Goal: Task Accomplishment & Management: Complete application form

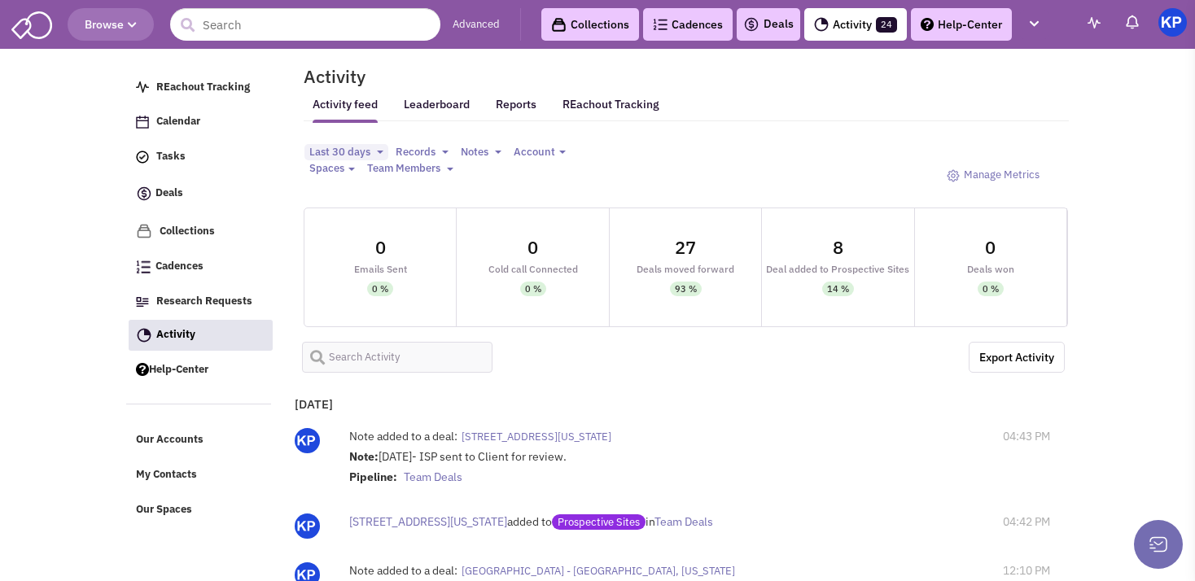
select select
click at [745, 24] on img at bounding box center [751, 25] width 16 height 20
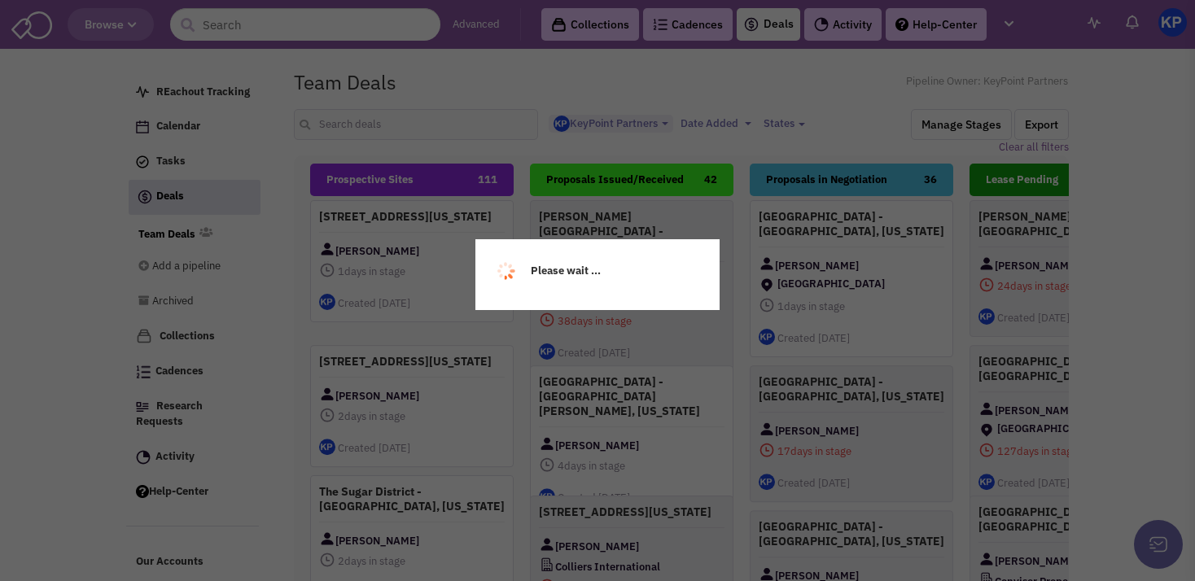
select select "1900"
select select
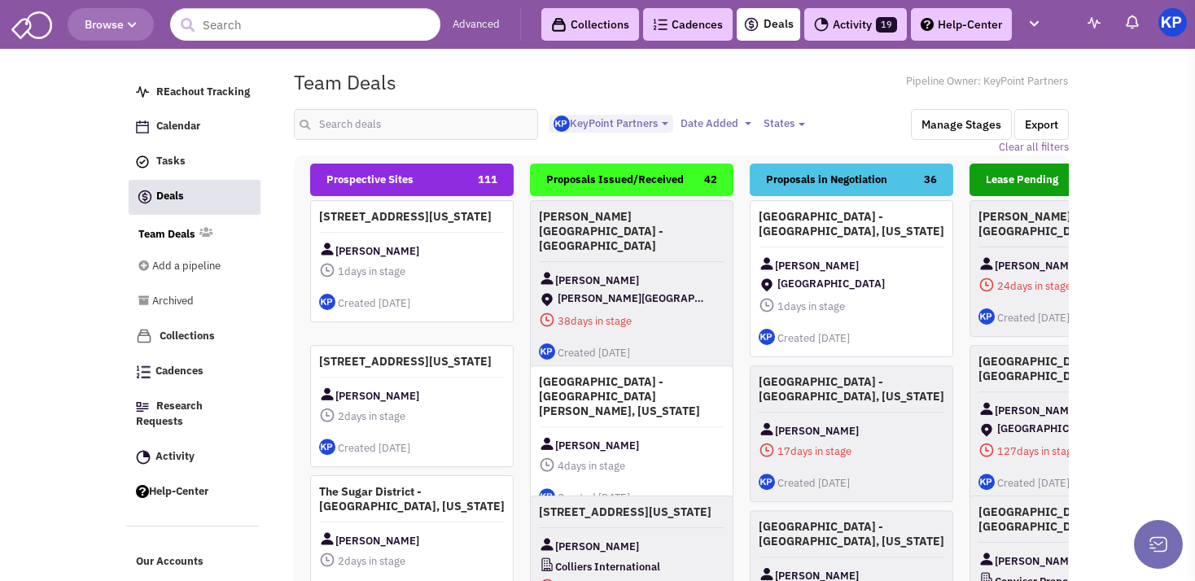
scroll to position [189, 0]
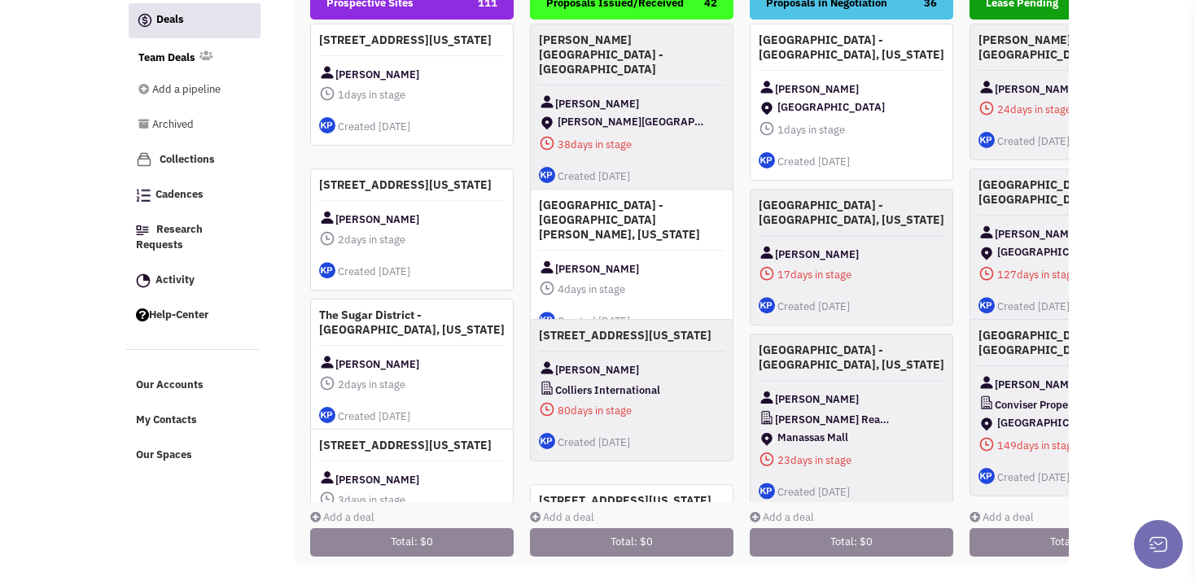
click at [324, 511] on link "Add a deal" at bounding box center [342, 518] width 64 height 14
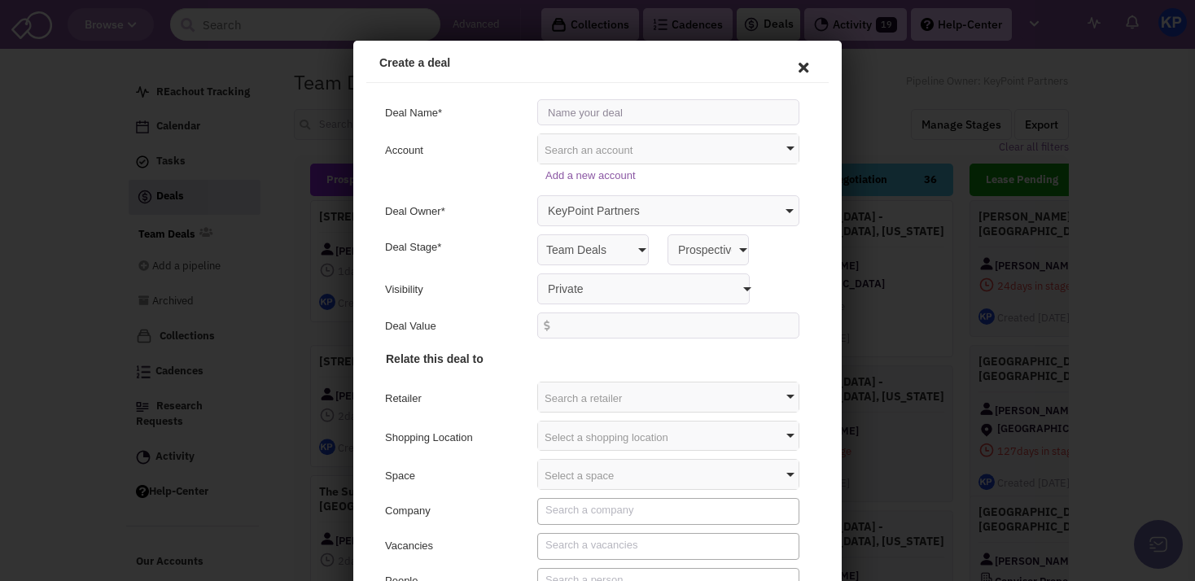
scroll to position [0, 0]
click at [561, 116] on input "text" at bounding box center [666, 110] width 262 height 26
type input "[GEOGRAPHIC_DATA] - [GEOGRAPHIC_DATA], [US_STATE]"
click at [535, 271] on select "Private Anyone with access to this pipeline" at bounding box center [641, 286] width 213 height 31
select select "false"
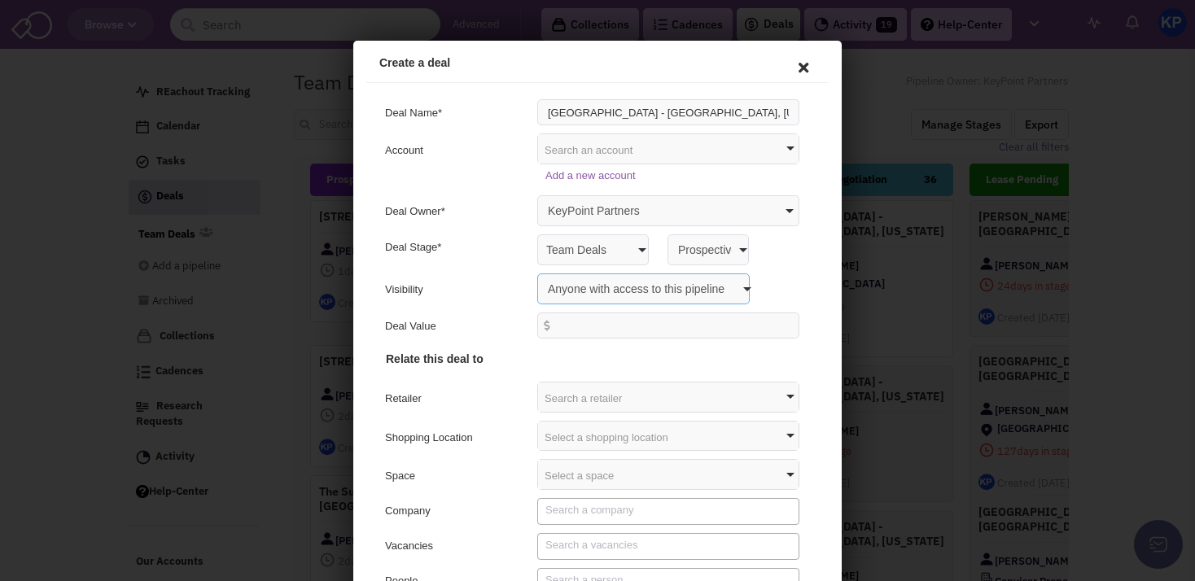
click option "Anyone with access to this pipeline" at bounding box center [353, 41] width 0 height 0
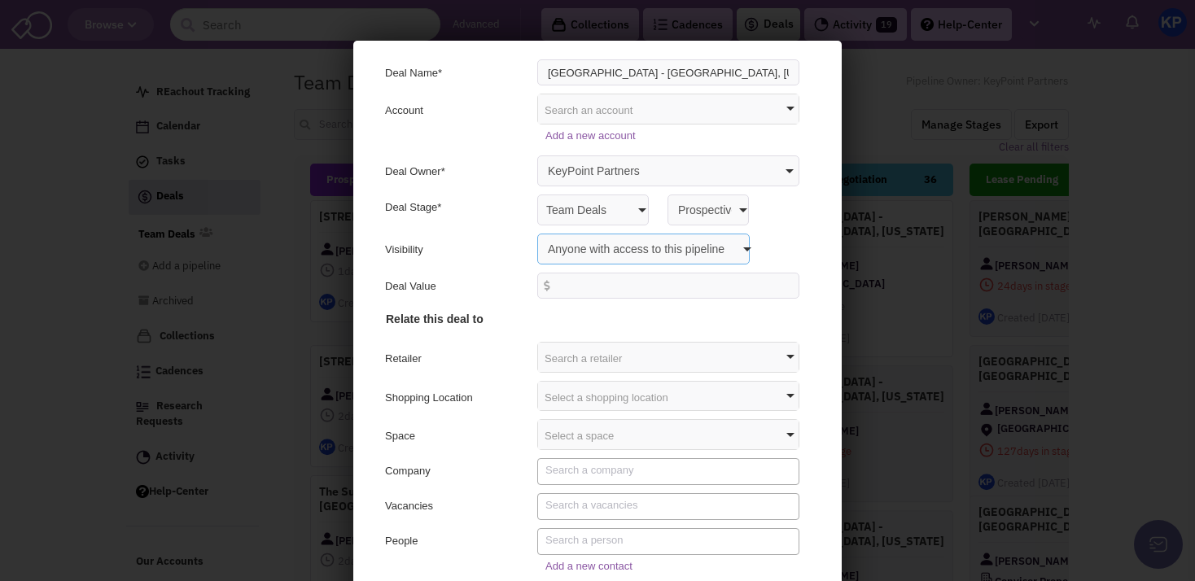
scroll to position [39, 0]
click at [548, 405] on div "Select a shopping location" at bounding box center [666, 394] width 261 height 29
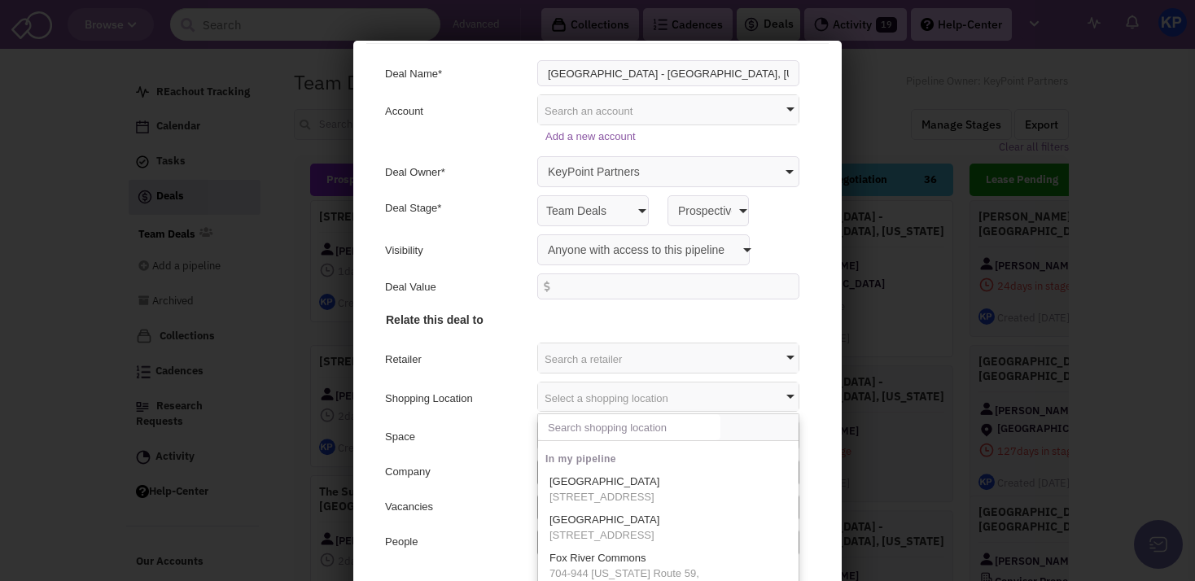
click at [550, 429] on input "text" at bounding box center [627, 425] width 182 height 26
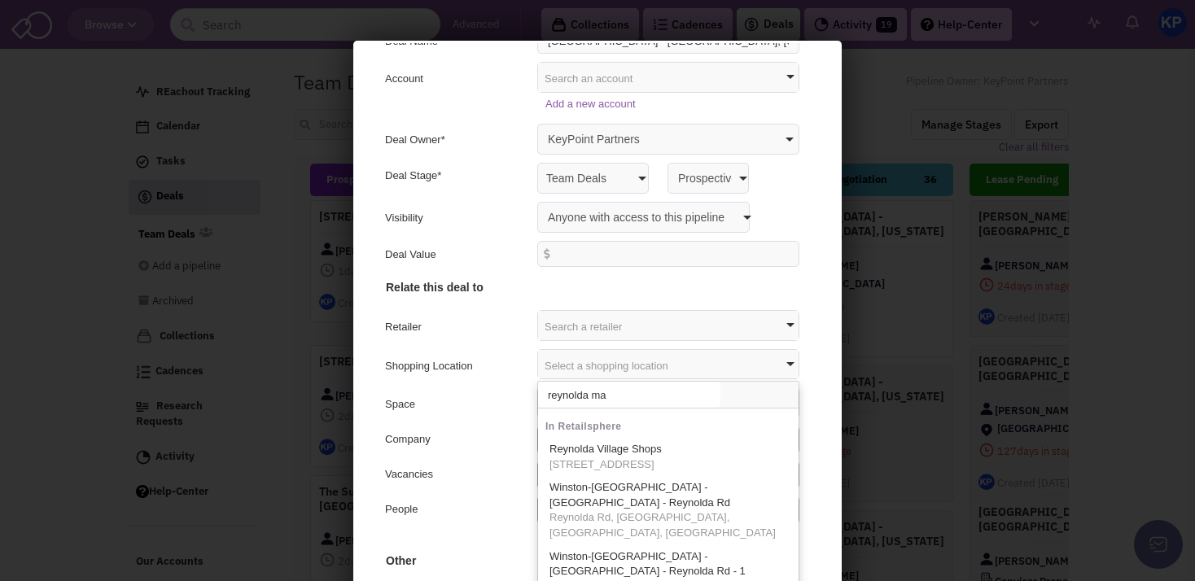
scroll to position [73, 0]
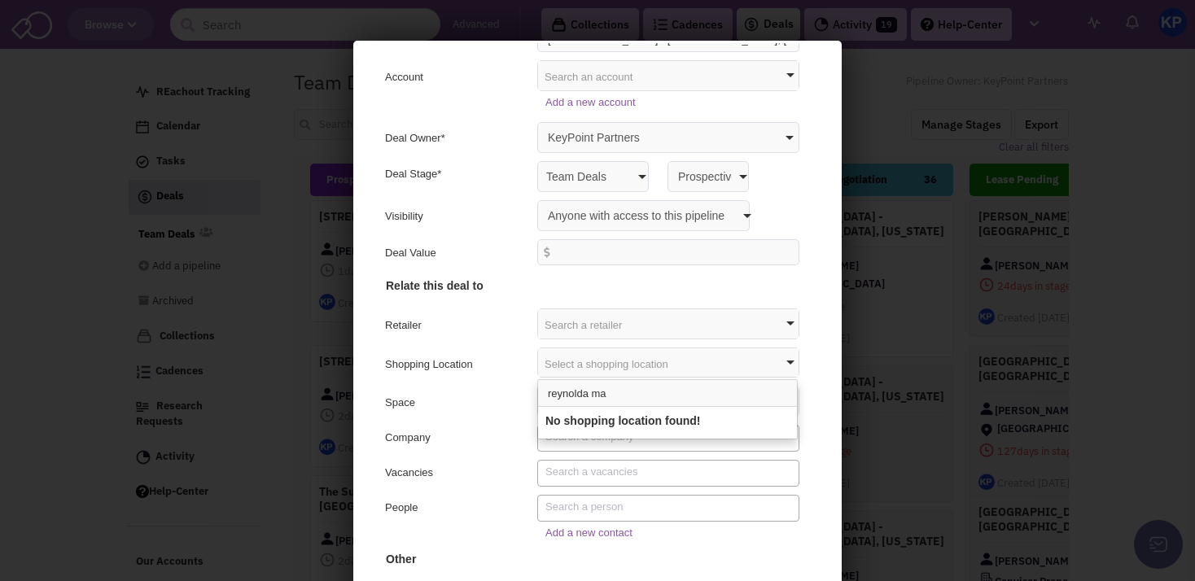
click at [480, 427] on div "Company" at bounding box center [595, 436] width 446 height 27
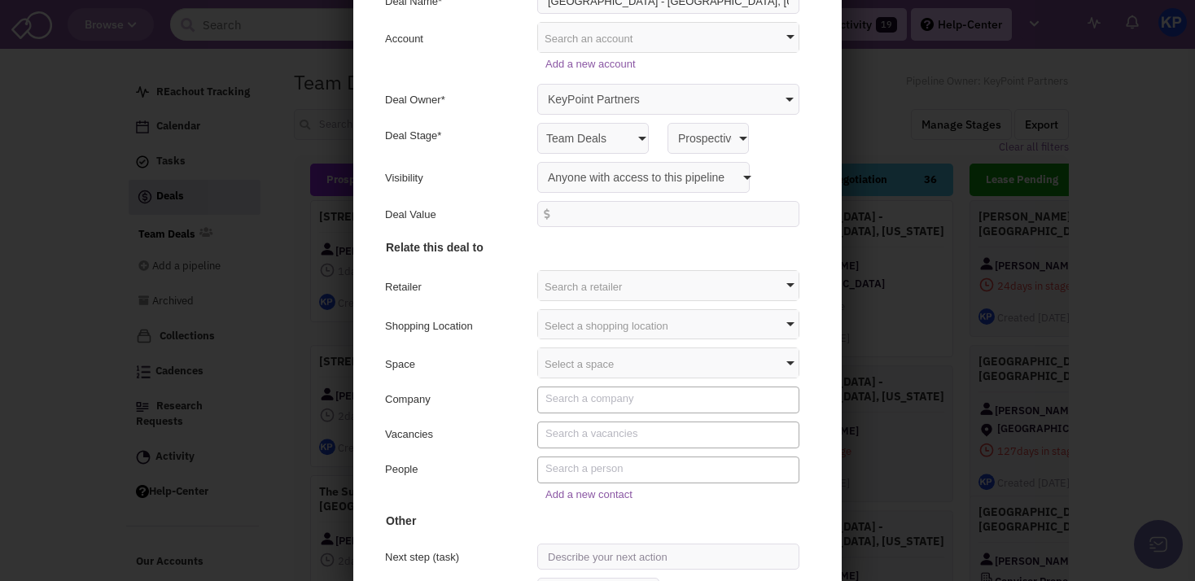
scroll to position [111, 0]
click at [562, 322] on div "Select a shopping location" at bounding box center [666, 323] width 261 height 29
click at [613, 357] on input "reynolda ma" at bounding box center [627, 353] width 182 height 26
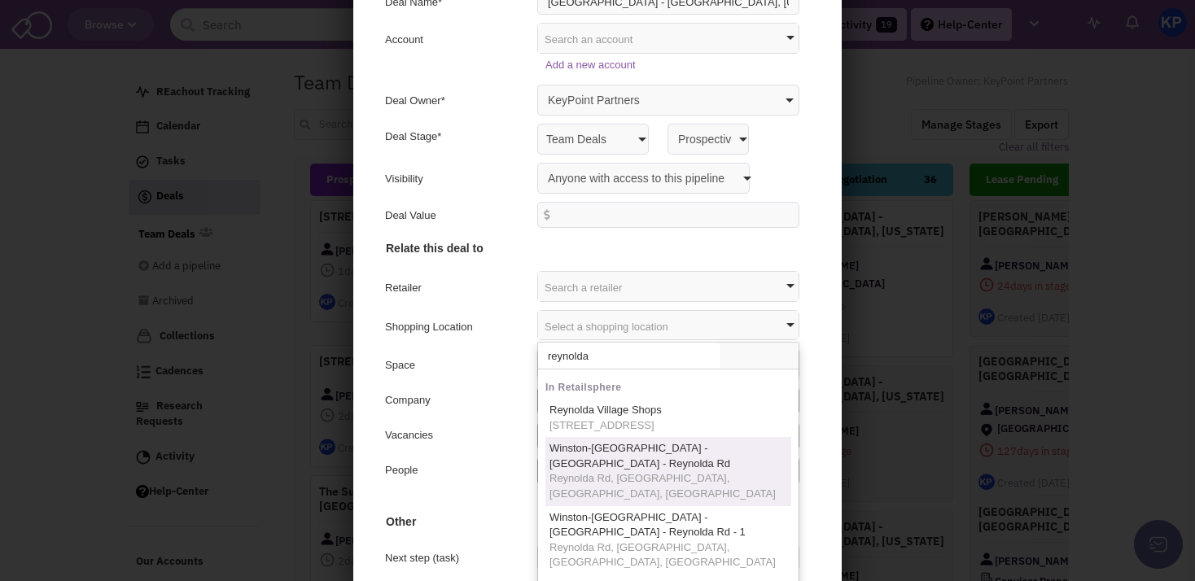
type input "reynolda"
click at [599, 452] on span "Winston-[GEOGRAPHIC_DATA] - [GEOGRAPHIC_DATA] - Reynolda Rd" at bounding box center [637, 455] width 181 height 28
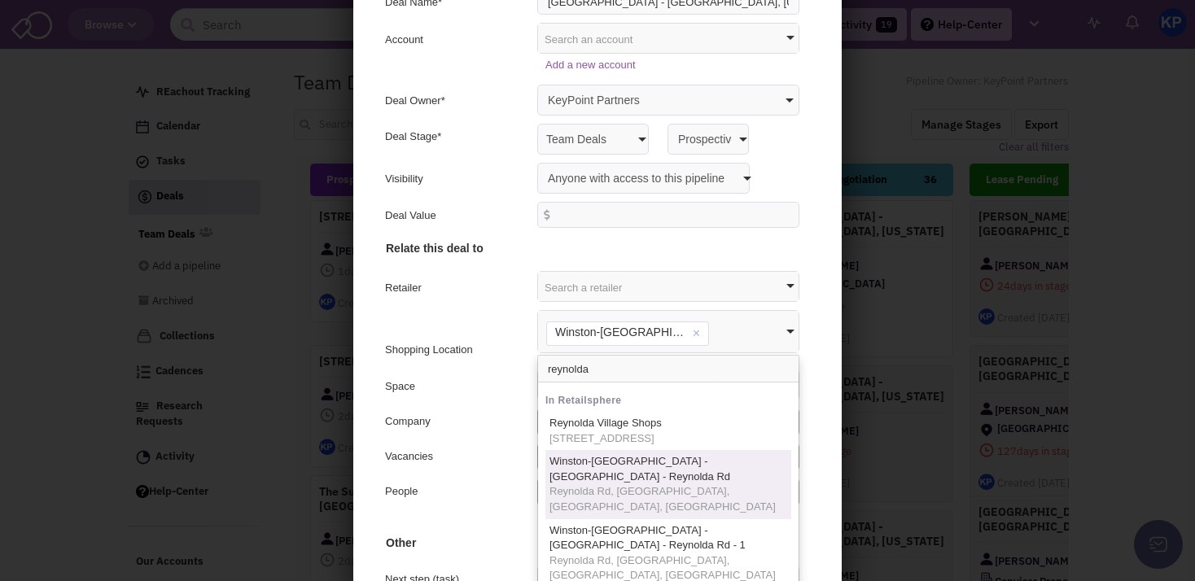
click at [447, 397] on div "Space Select a space [GEOGRAPHIC_DATA] - [GEOGRAPHIC_DATA] - [GEOGRAPHIC_DATA] …" at bounding box center [595, 382] width 446 height 31
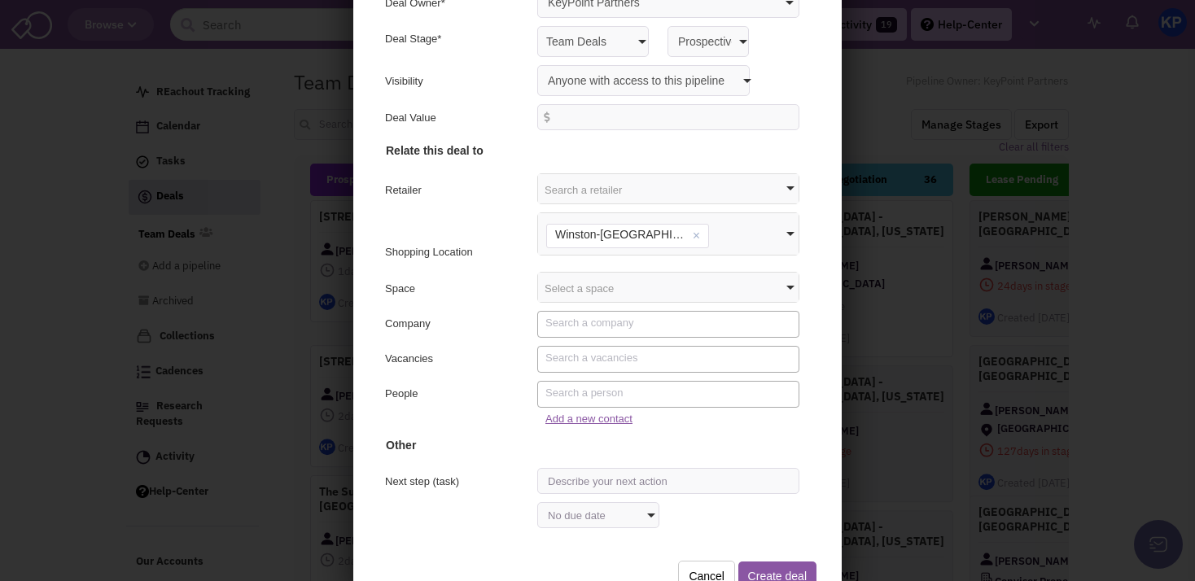
scroll to position [99, 0]
click at [581, 417] on link "Add a new contact" at bounding box center [586, 415] width 87 height 12
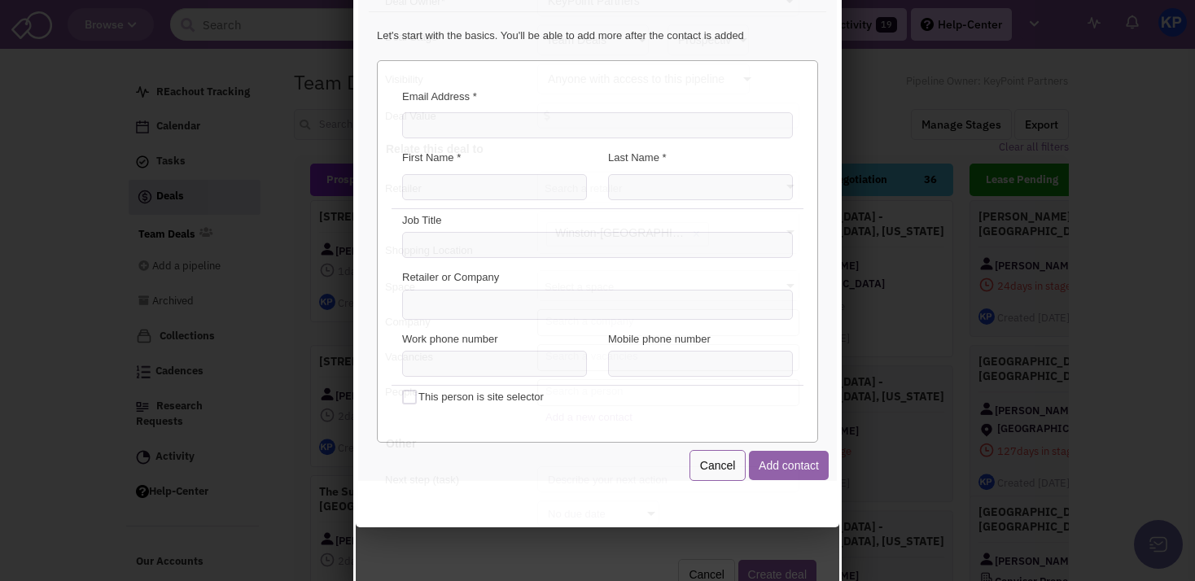
scroll to position [0, 0]
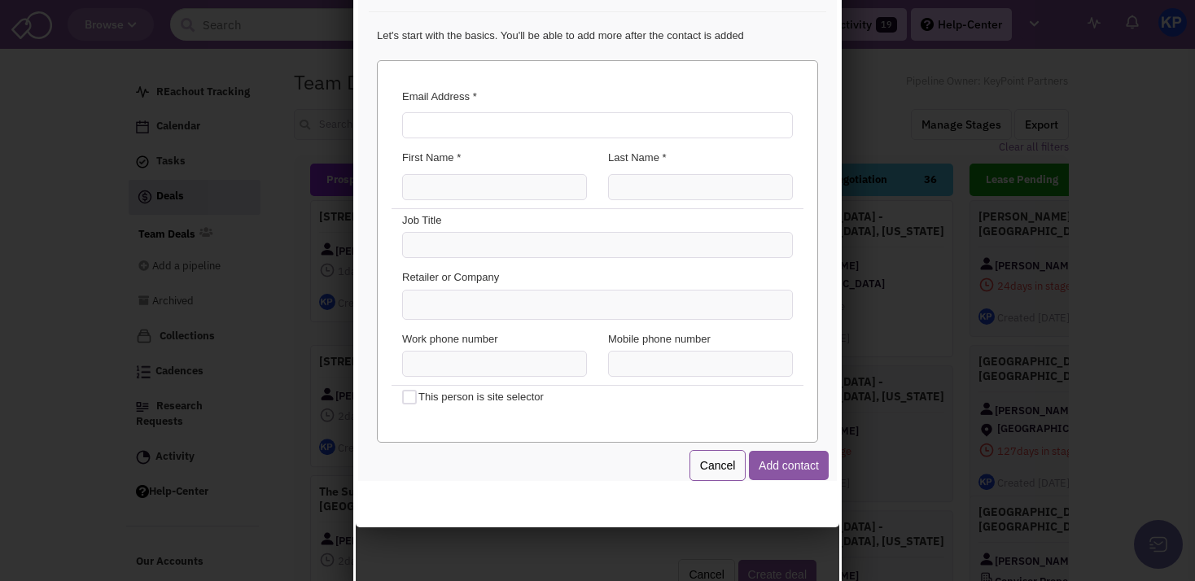
click at [473, 132] on input "Email Address *" at bounding box center [595, 123] width 391 height 26
type input "[EMAIL_ADDRESS][DOMAIN_NAME]"
click at [455, 187] on input "First Name *" at bounding box center [492, 185] width 185 height 26
type input "Cali"
click at [648, 170] on div "Last Name *" at bounding box center [698, 160] width 206 height 24
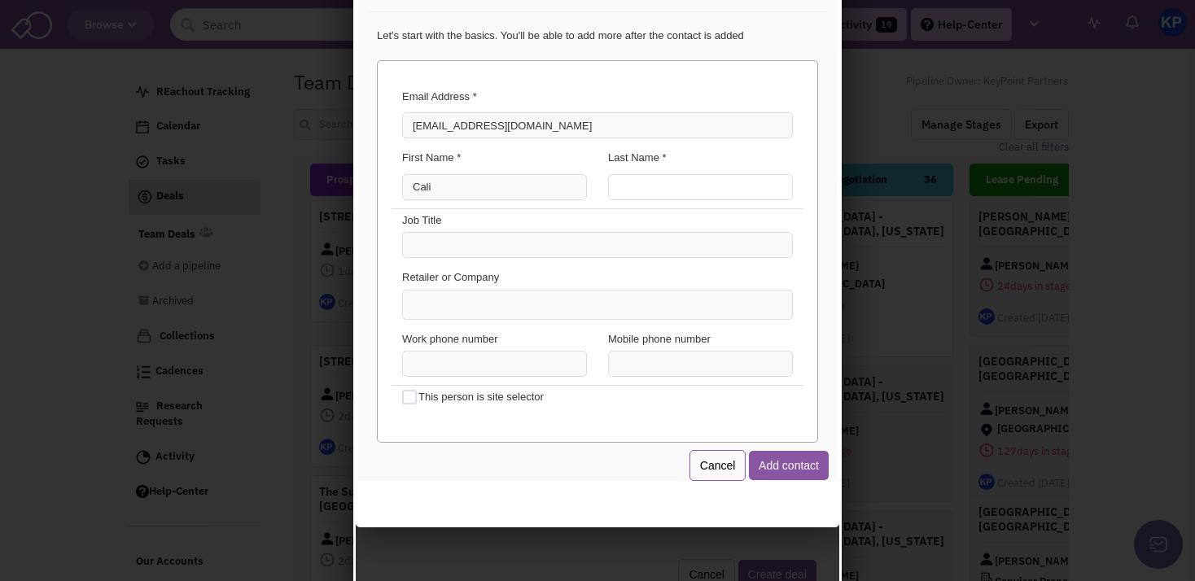
click at [644, 178] on input "Last Name *" at bounding box center [698, 185] width 185 height 26
type input "Rich"
click at [463, 296] on ul at bounding box center [595, 302] width 389 height 28
click at [463, 305] on ul at bounding box center [595, 302] width 389 height 28
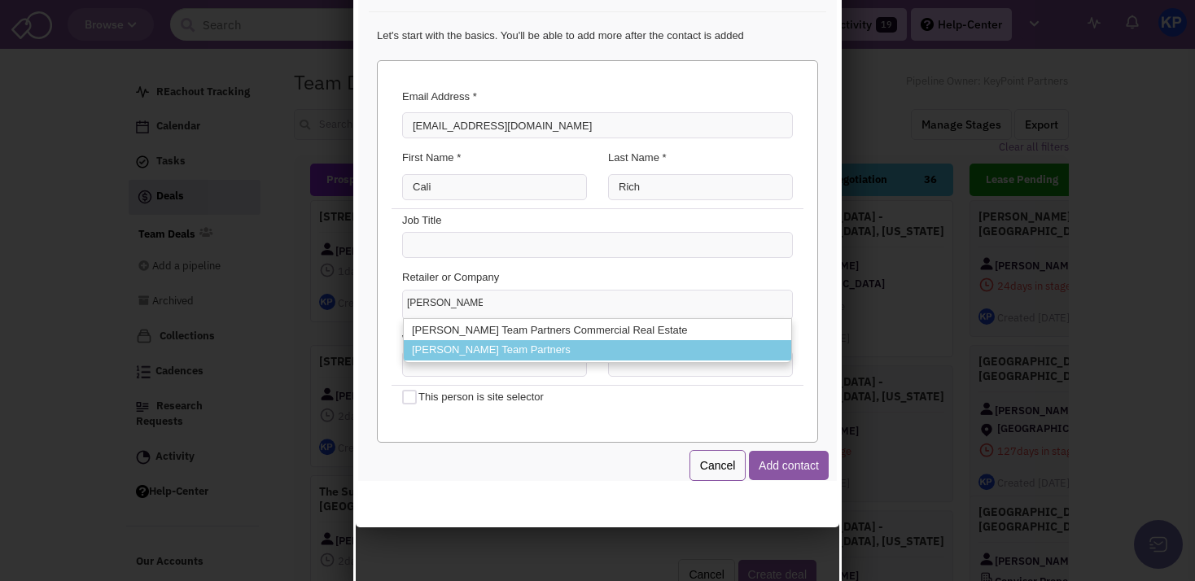
type input "[PERSON_NAME] Team"
click at [517, 351] on li "[PERSON_NAME] Team Partners" at bounding box center [595, 348] width 388 height 20
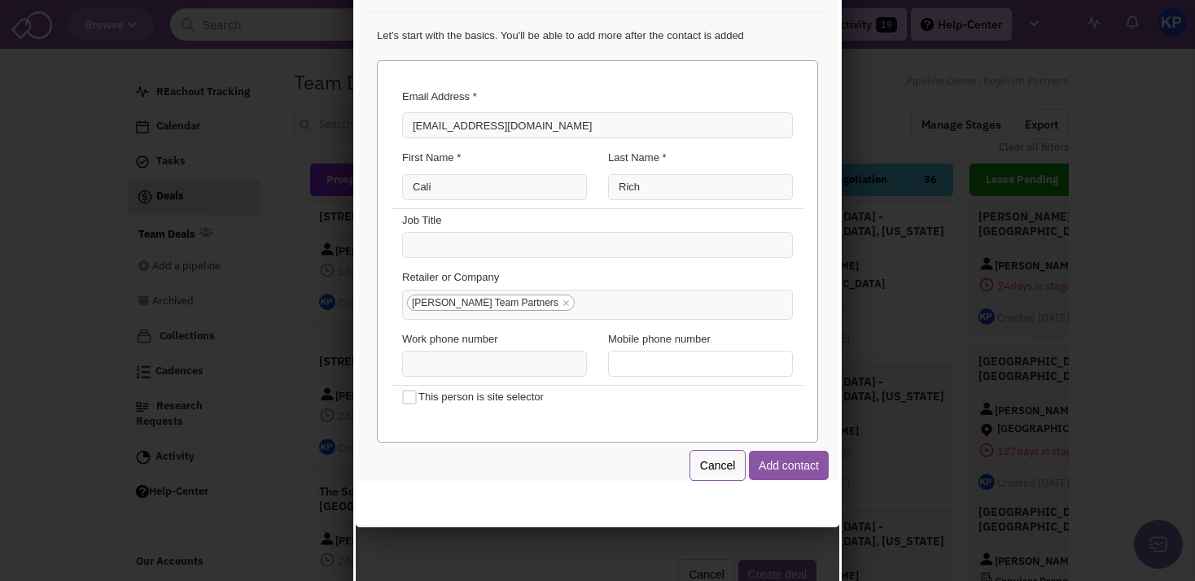
type input "(___) ___-____"
click at [607, 357] on input "(___) ___-____" at bounding box center [698, 362] width 185 height 26
paste input "857) 204-8326"
type input "[PHONE_NUMBER]"
click at [773, 460] on button "Add contact" at bounding box center [787, 463] width 80 height 29
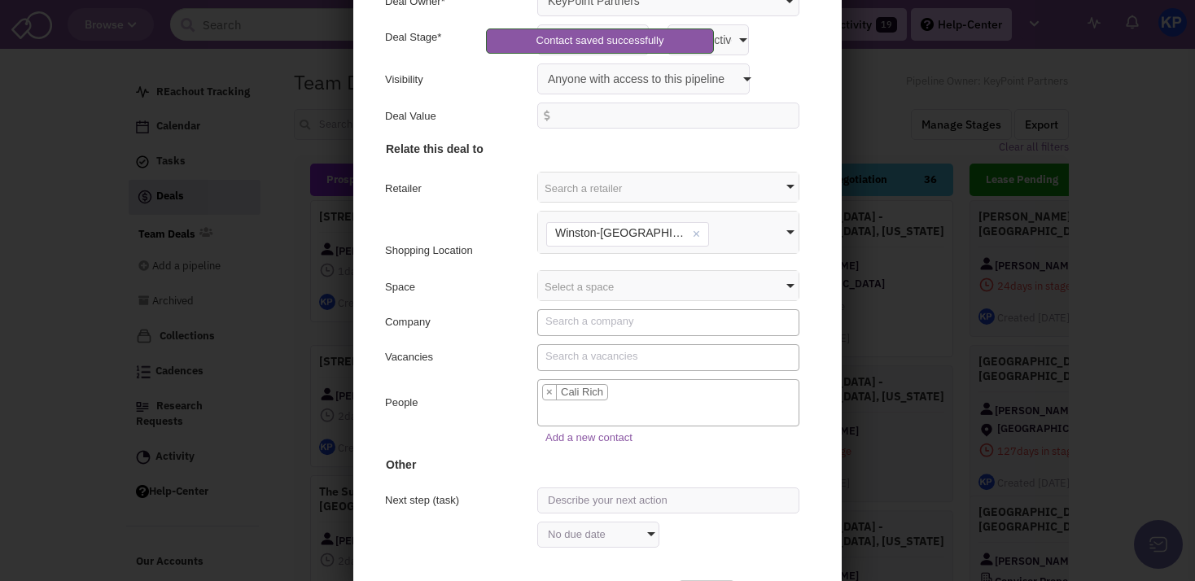
scroll to position [125, 0]
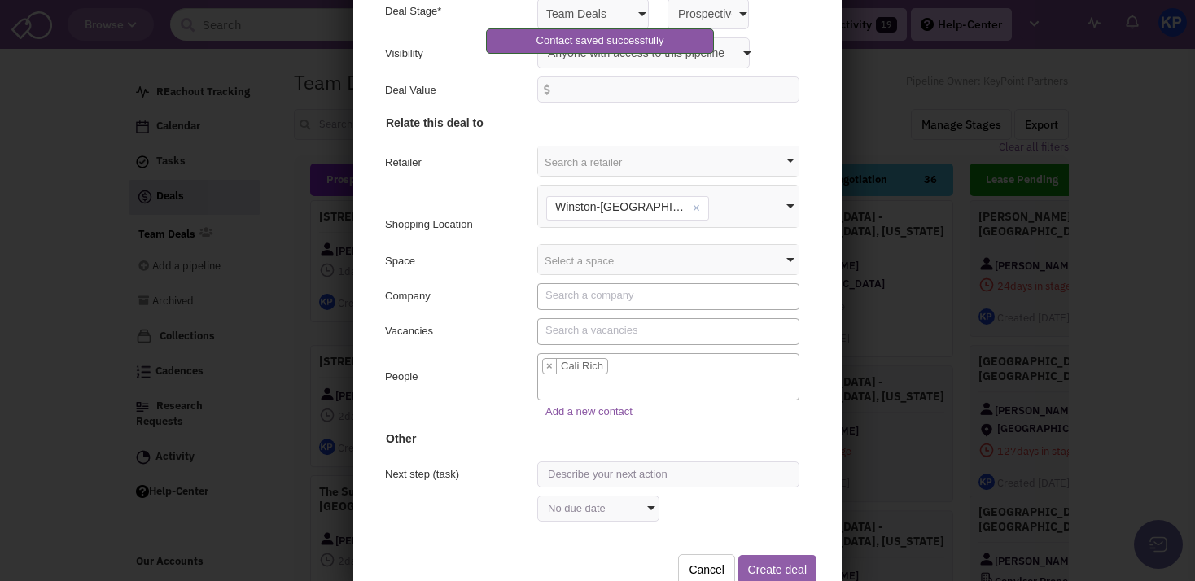
click at [760, 569] on button "Create deal" at bounding box center [775, 567] width 78 height 29
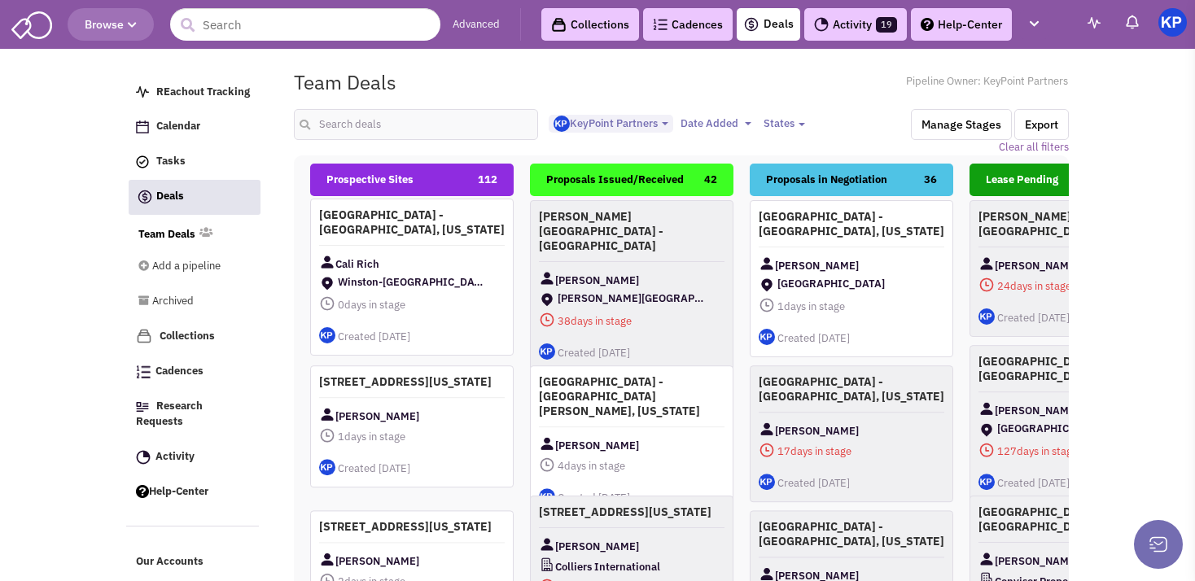
click at [434, 247] on div "[GEOGRAPHIC_DATA] - [GEOGRAPHIC_DATA], [US_STATE] Cali [PERSON_NAME][GEOGRAPHIC…" at bounding box center [412, 277] width 204 height 157
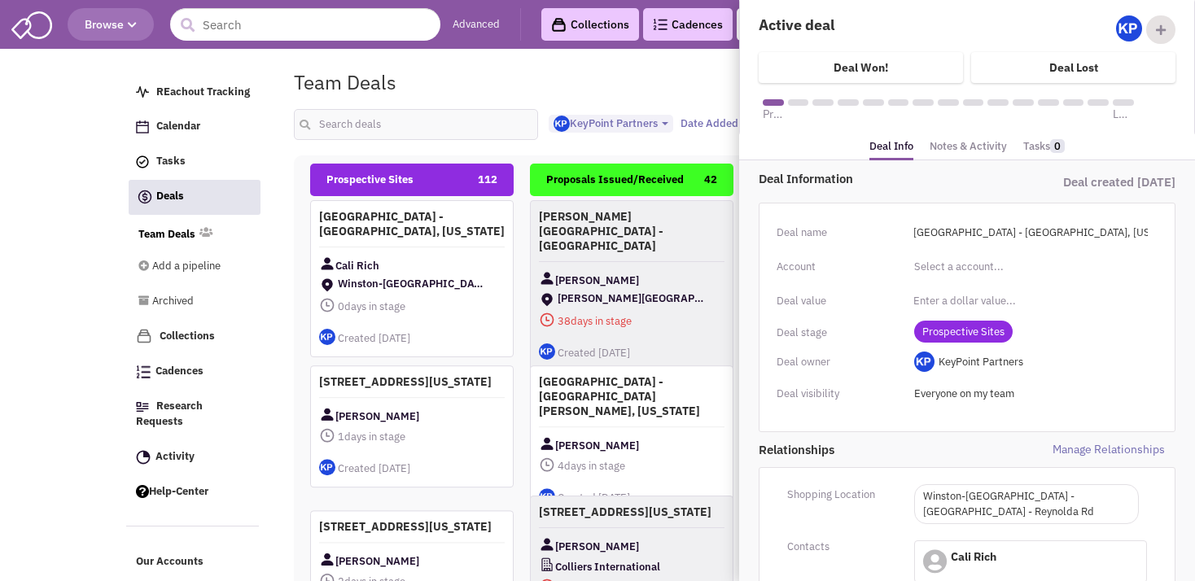
click at [943, 161] on div "Deal Information Deal created [DATE] Deal name [GEOGRAPHIC_DATA] - [GEOGRAPHIC_…" at bounding box center [967, 566] width 456 height 813
click at [963, 149] on link "Notes & Activity" at bounding box center [968, 147] width 77 height 24
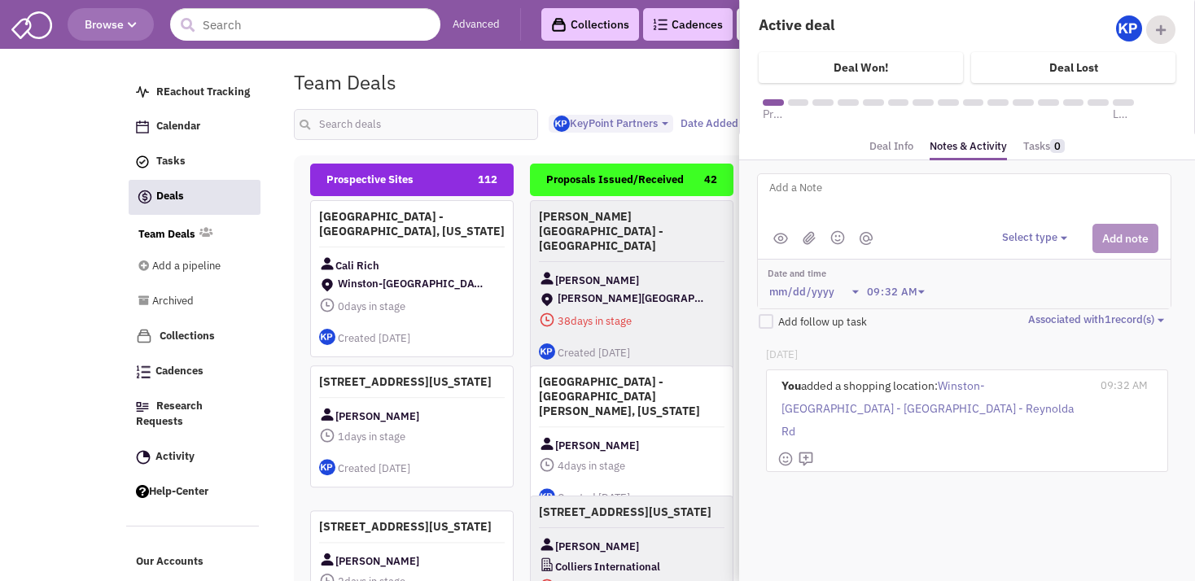
click at [831, 198] on textarea at bounding box center [969, 200] width 403 height 45
type textarea "1"
paste textarea "857.204.8326"
paste textarea "[STREET_ADDRESS] [GEOGRAPHIC_DATA]–[GEOGRAPHIC_DATA], [GEOGRAPHIC_DATA]"
click at [769, 204] on textarea "Address: [STREET_ADDRESS] [GEOGRAPHIC_DATA]–[GEOGRAPHIC_DATA], [GEOGRAPHIC_DATA]" at bounding box center [969, 200] width 403 height 45
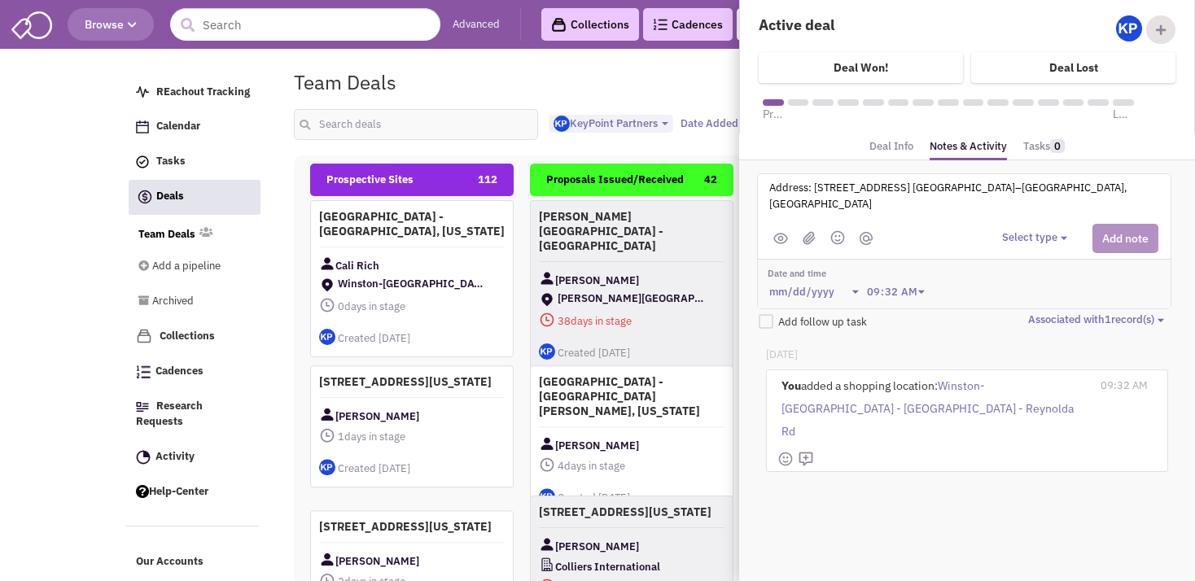
type textarea "Address: [STREET_ADDRESS] [GEOGRAPHIC_DATA]–[GEOGRAPHIC_DATA], [GEOGRAPHIC_DATA]"
click at [1024, 232] on button "Select type" at bounding box center [1037, 237] width 70 height 15
click at [1035, 311] on div "Log a note" at bounding box center [1027, 315] width 40 height 15
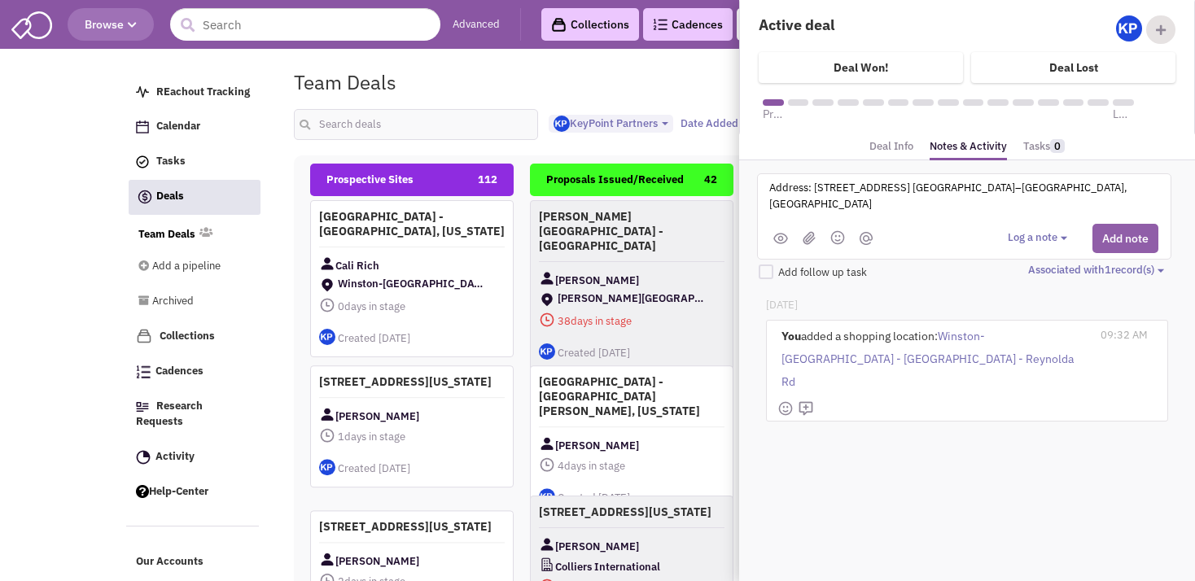
click at [1107, 235] on button "Add note" at bounding box center [1126, 238] width 66 height 29
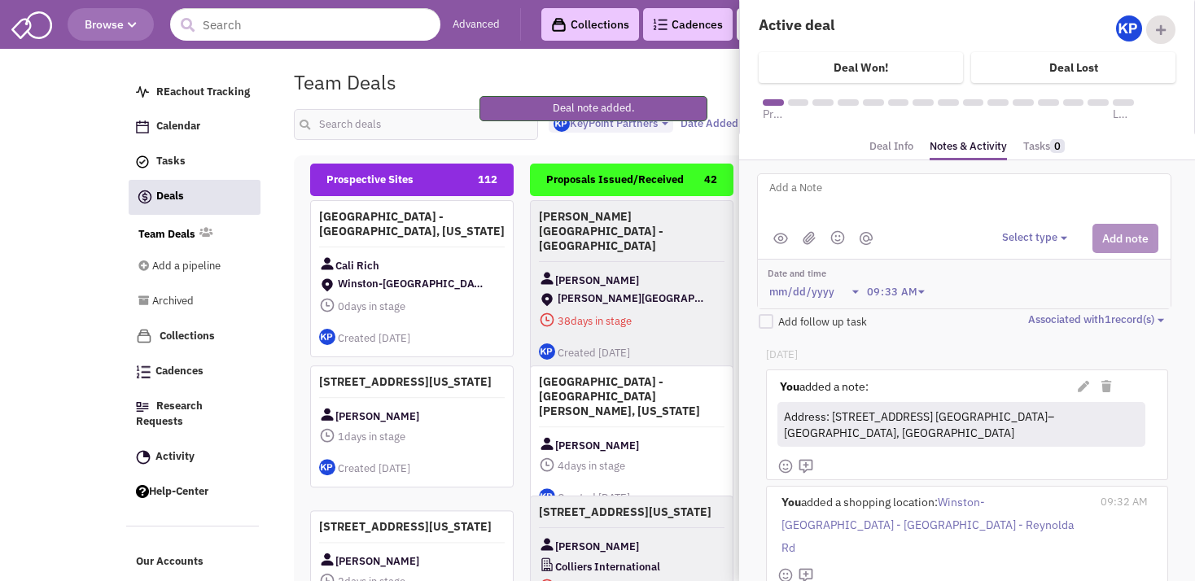
click at [818, 197] on textarea at bounding box center [969, 200] width 403 height 45
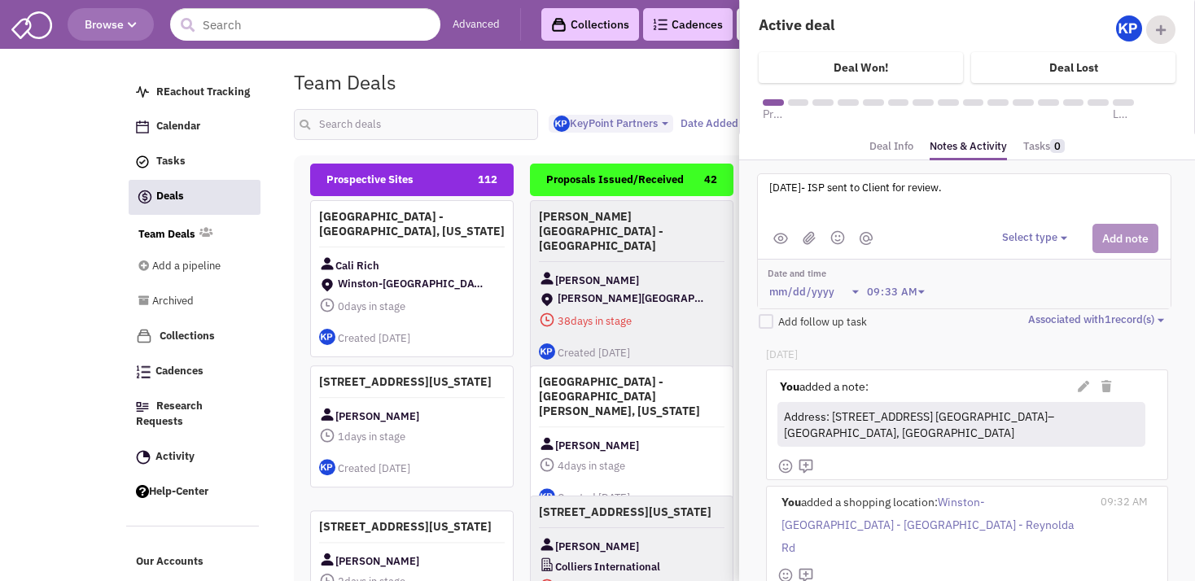
type textarea "[DATE]- ISP sent to Client for review."
click at [806, 228] on li at bounding box center [810, 238] width 20 height 20
click at [809, 239] on img at bounding box center [809, 238] width 13 height 14
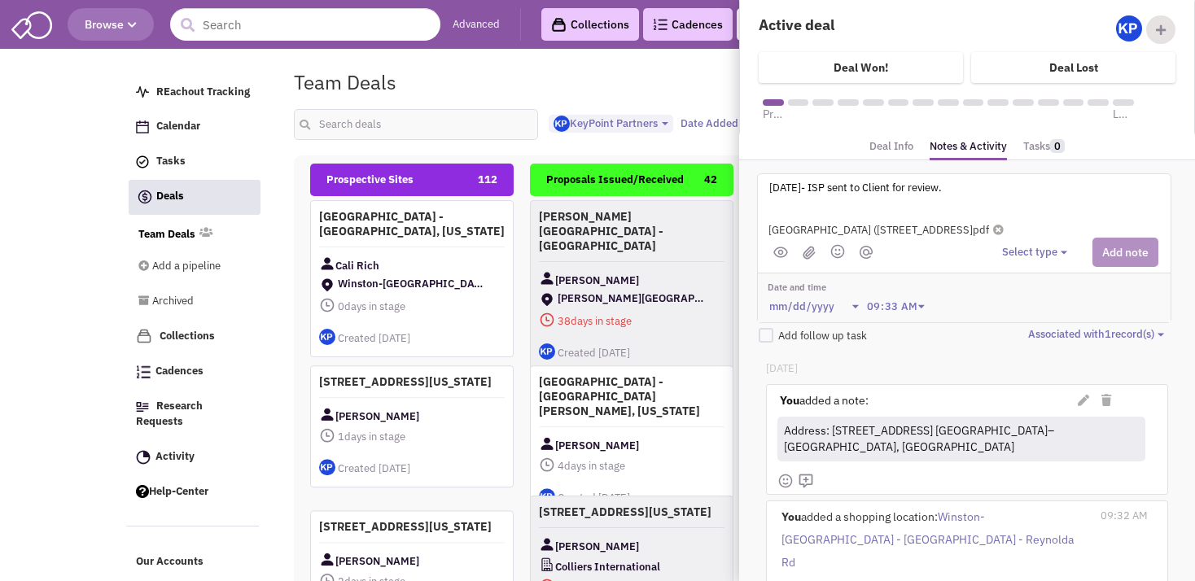
click at [1015, 250] on button "Select type" at bounding box center [1037, 252] width 70 height 15
click at [1015, 324] on div "Log a note" at bounding box center [1027, 329] width 40 height 15
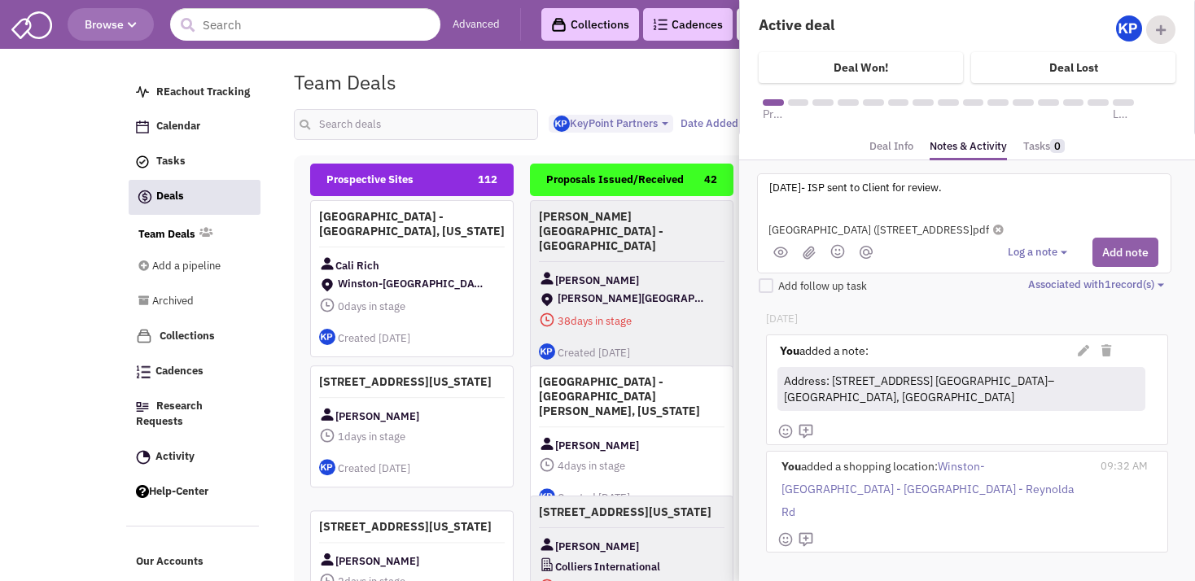
click at [1109, 258] on button "Add note" at bounding box center [1126, 252] width 66 height 29
